Goal: Task Accomplishment & Management: Manage account settings

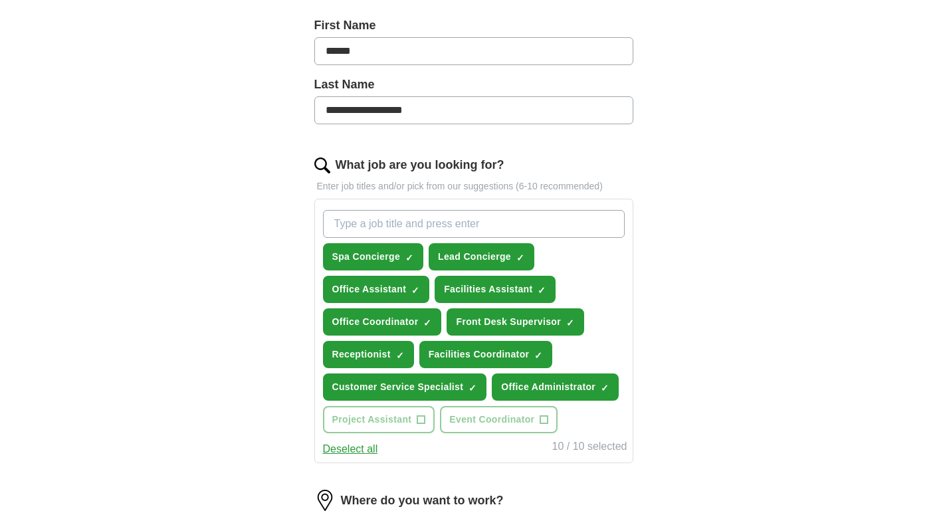
scroll to position [308, 0]
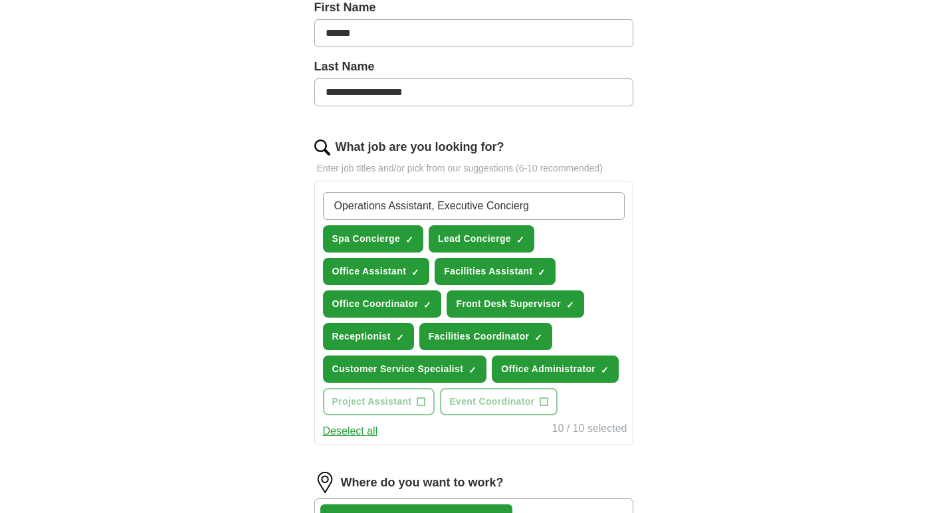
type input "Operations Assistant, Executive Concierge"
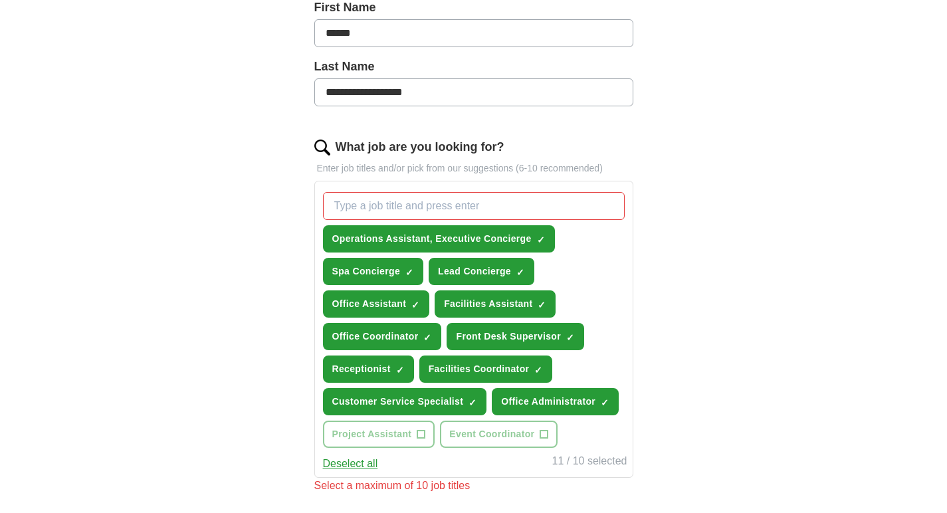
click at [0, 0] on span "×" at bounding box center [0, 0] width 0 height 0
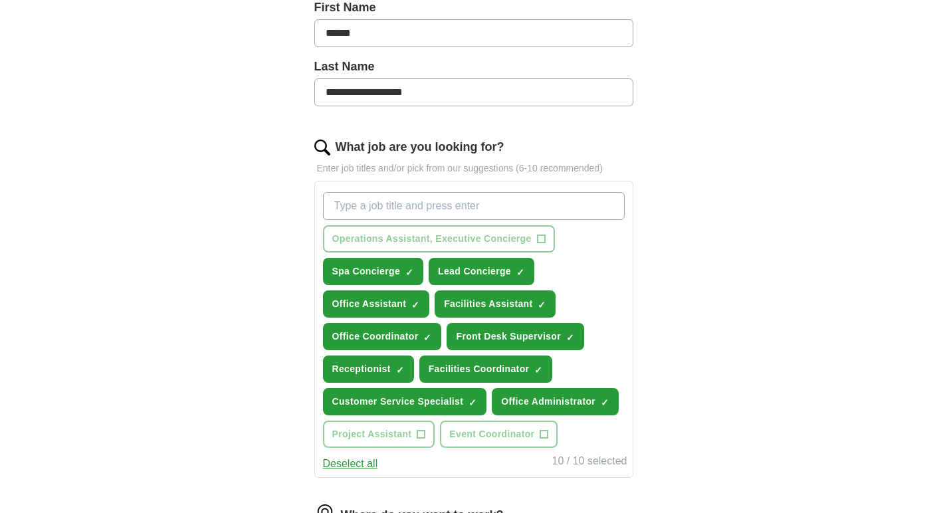
click at [332, 204] on input "What job are you looking for?" at bounding box center [474, 206] width 302 height 28
type input "Operations Assistant"
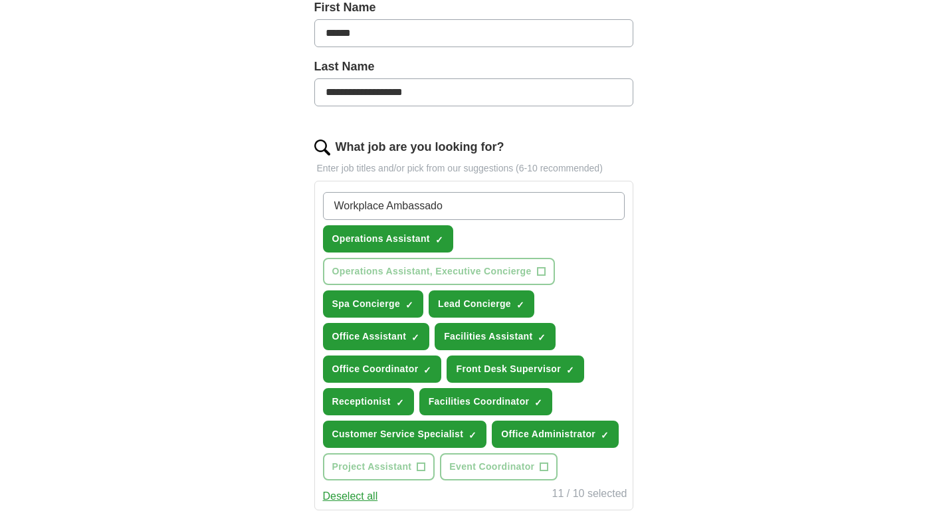
type input "Workplace Ambassador"
click at [401, 205] on input "Executive Conierge" at bounding box center [474, 206] width 302 height 28
type input "Executive Concierge"
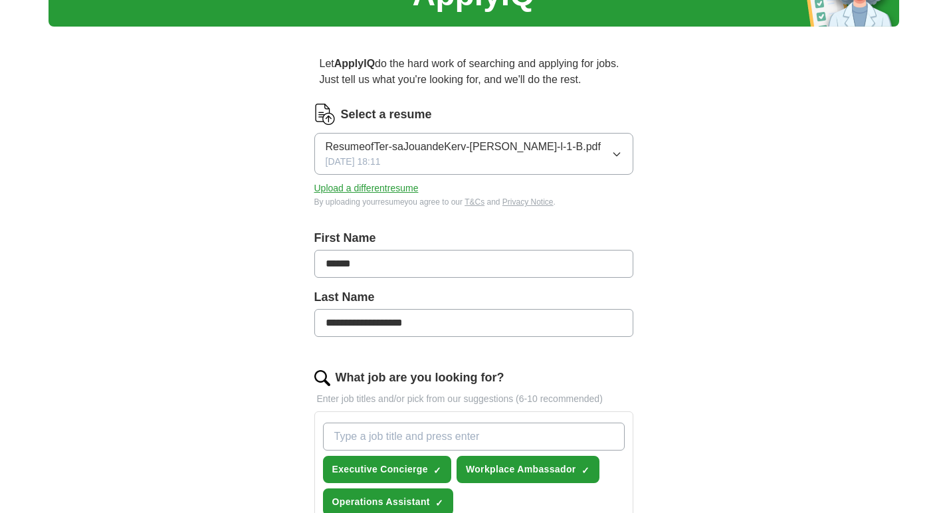
scroll to position [76, 0]
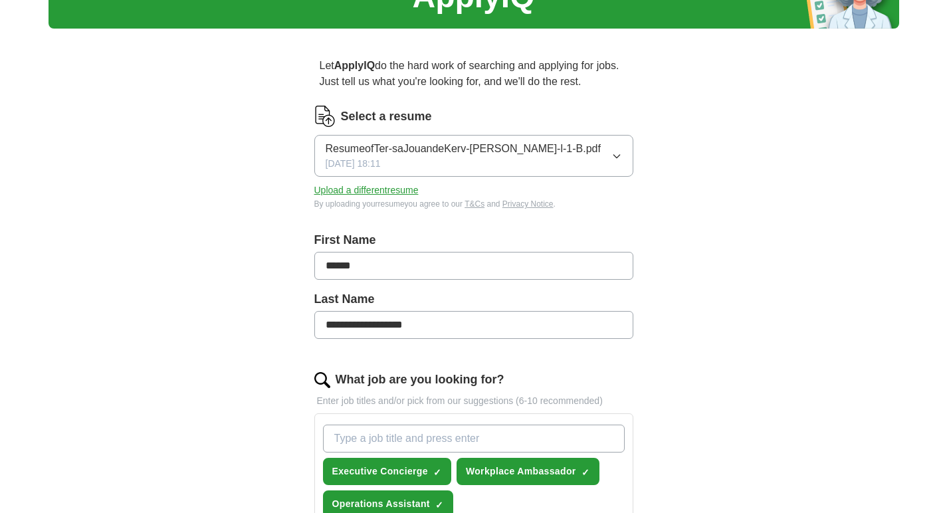
click at [419, 153] on span "ResumeofTer-saJouandeKerv-[PERSON_NAME]-l-1-B.pdf" at bounding box center [463, 149] width 275 height 16
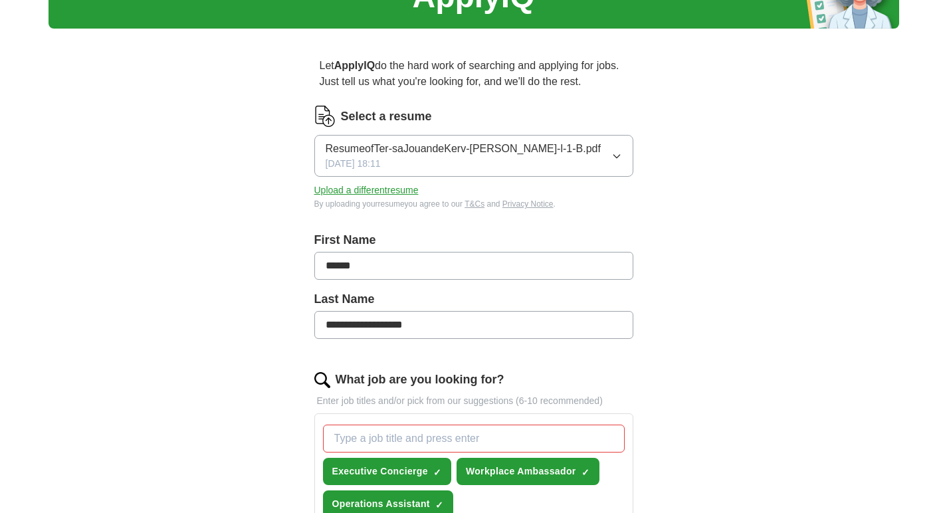
click at [356, 193] on button "Upload a different resume" at bounding box center [366, 190] width 104 height 14
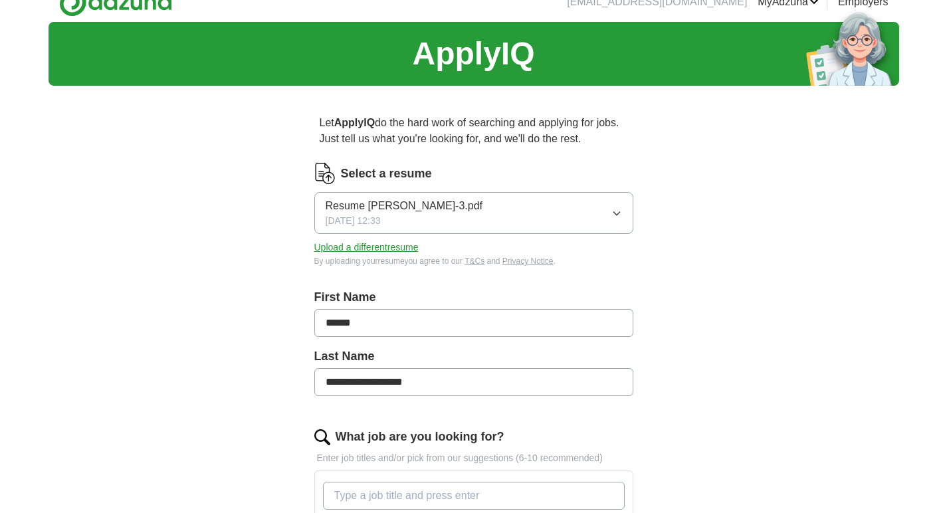
scroll to position [19, 0]
click at [617, 214] on icon "button" at bounding box center [617, 213] width 11 height 11
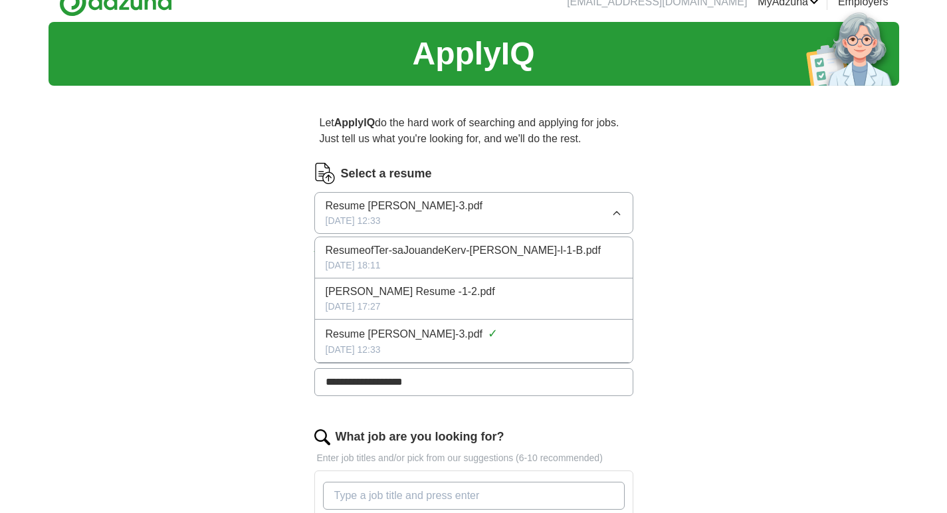
click at [574, 306] on div "[DATE] 17:27" at bounding box center [474, 307] width 296 height 14
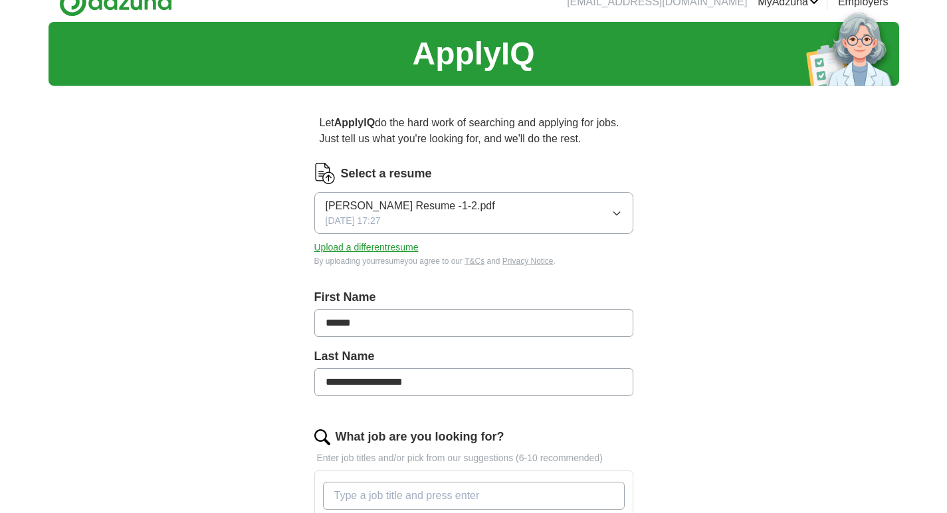
click at [617, 212] on icon "button" at bounding box center [617, 213] width 11 height 11
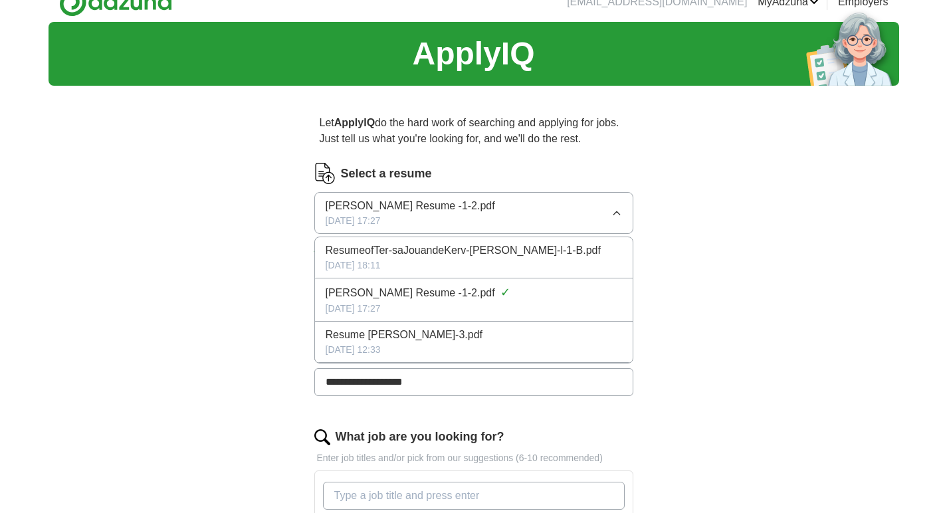
click at [575, 338] on div "Resume [PERSON_NAME]-3.pdf" at bounding box center [474, 335] width 296 height 16
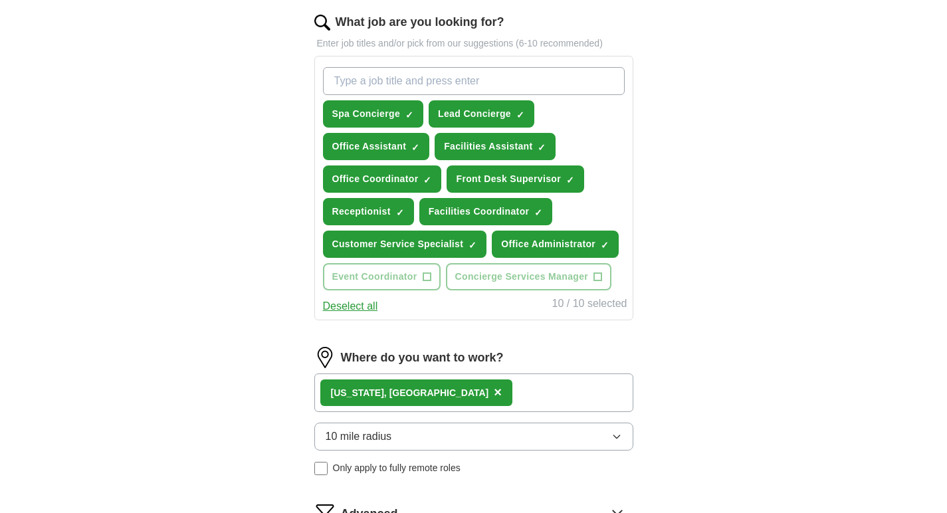
scroll to position [432, 0]
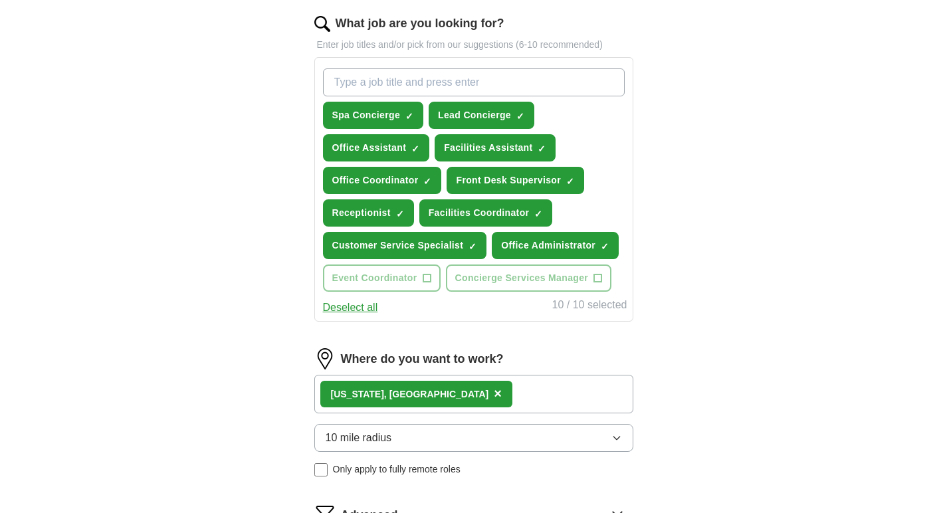
click at [0, 0] on span "×" at bounding box center [0, 0] width 0 height 0
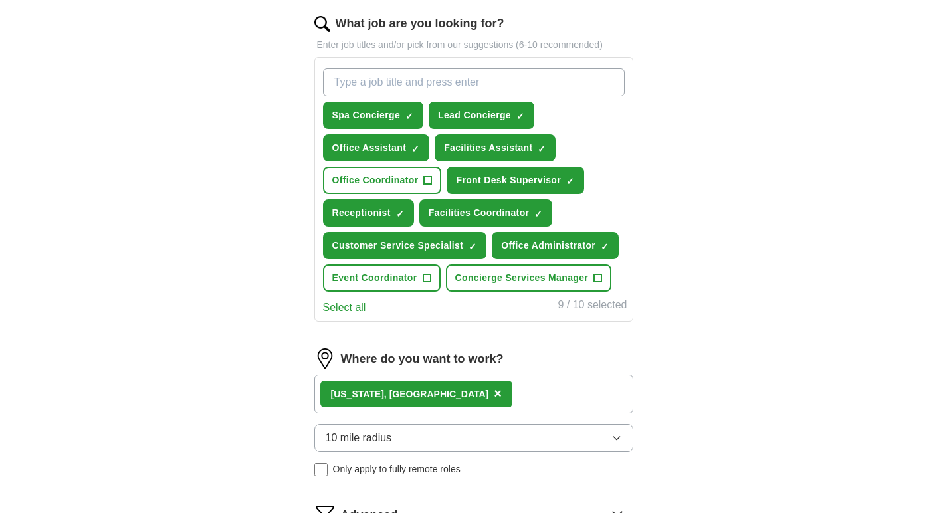
click at [350, 80] on input "What job are you looking for?" at bounding box center [474, 82] width 302 height 28
type input "Operations Assistant"
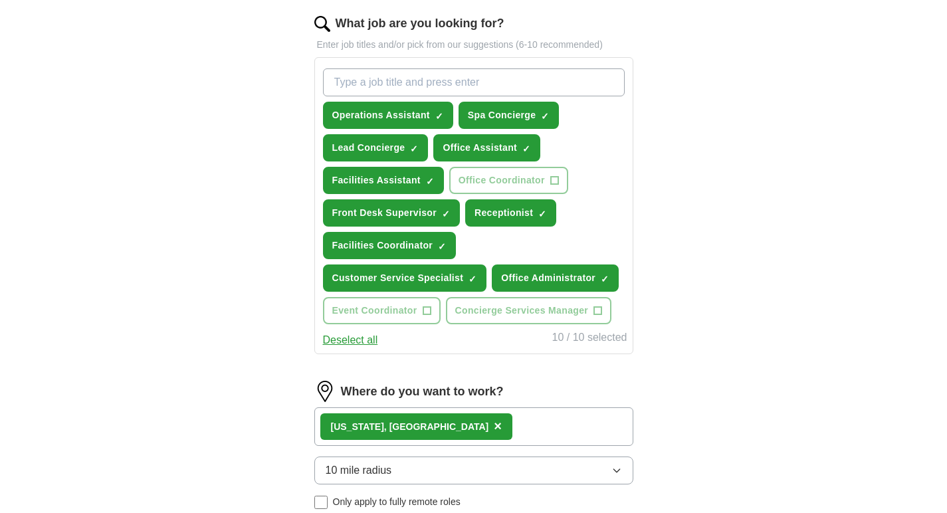
click at [0, 0] on span "×" at bounding box center [0, 0] width 0 height 0
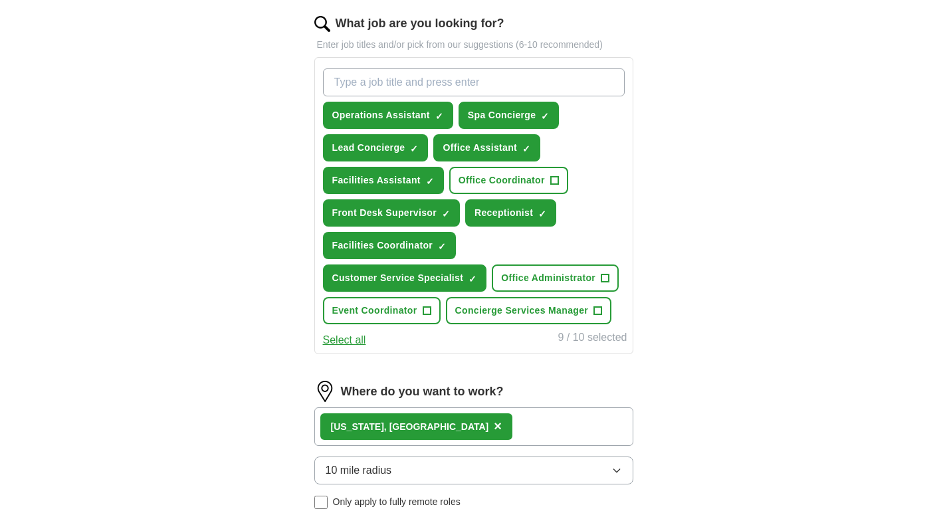
click at [338, 81] on input "What job are you looking for?" at bounding box center [474, 82] width 302 height 28
type input "Workplace Ambassador"
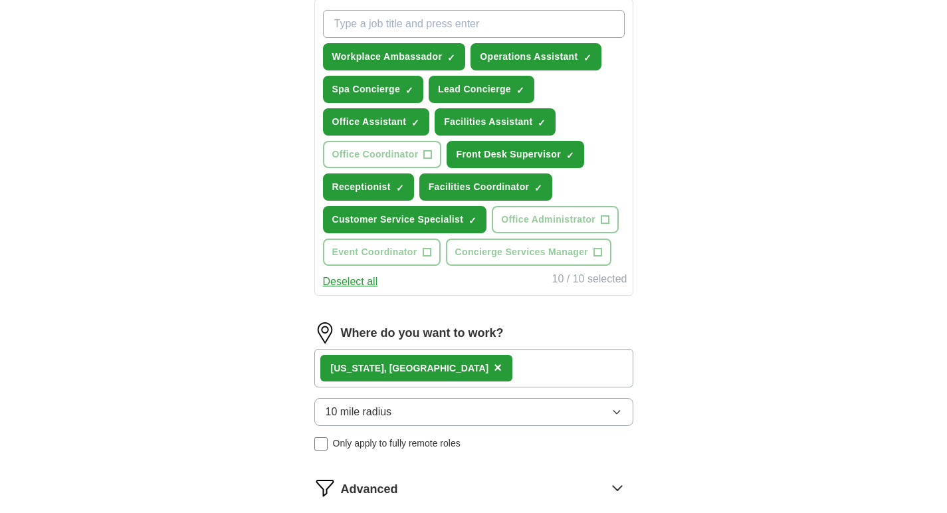
scroll to position [491, 0]
click at [0, 0] on span "×" at bounding box center [0, 0] width 0 height 0
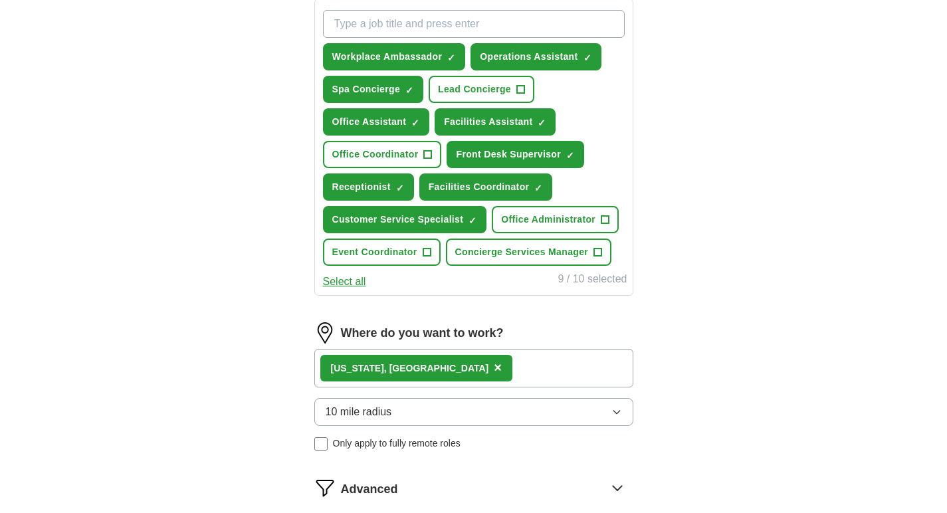
click at [328, 19] on input "What job are you looking for?" at bounding box center [474, 24] width 302 height 28
type input "Executive Concierge"
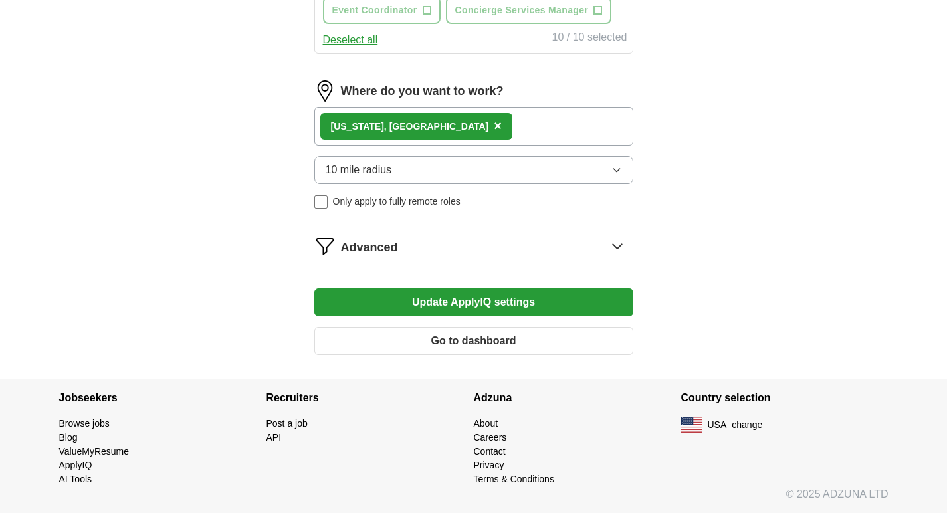
scroll to position [765, 0]
click at [496, 302] on button "Update ApplyIQ settings" at bounding box center [473, 302] width 319 height 28
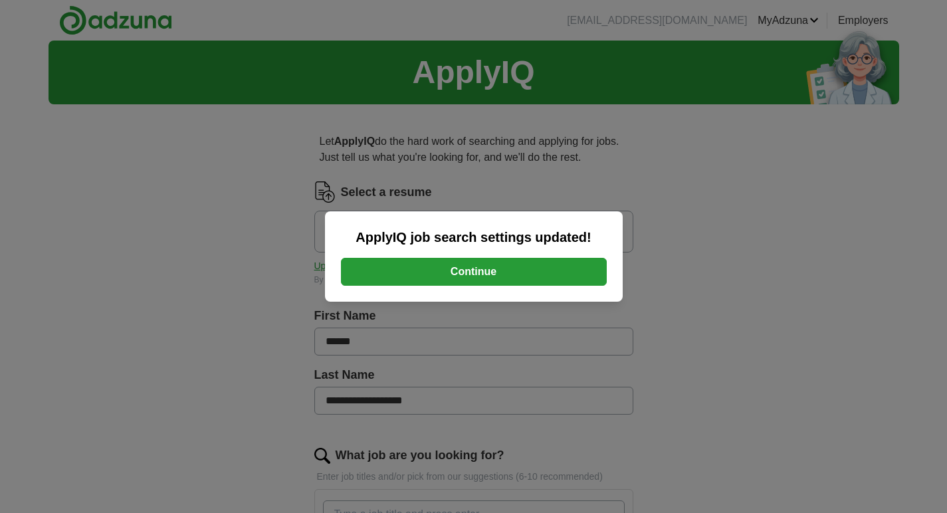
scroll to position [0, 0]
click at [465, 273] on button "Continue" at bounding box center [474, 272] width 266 height 28
